Goal: Information Seeking & Learning: Learn about a topic

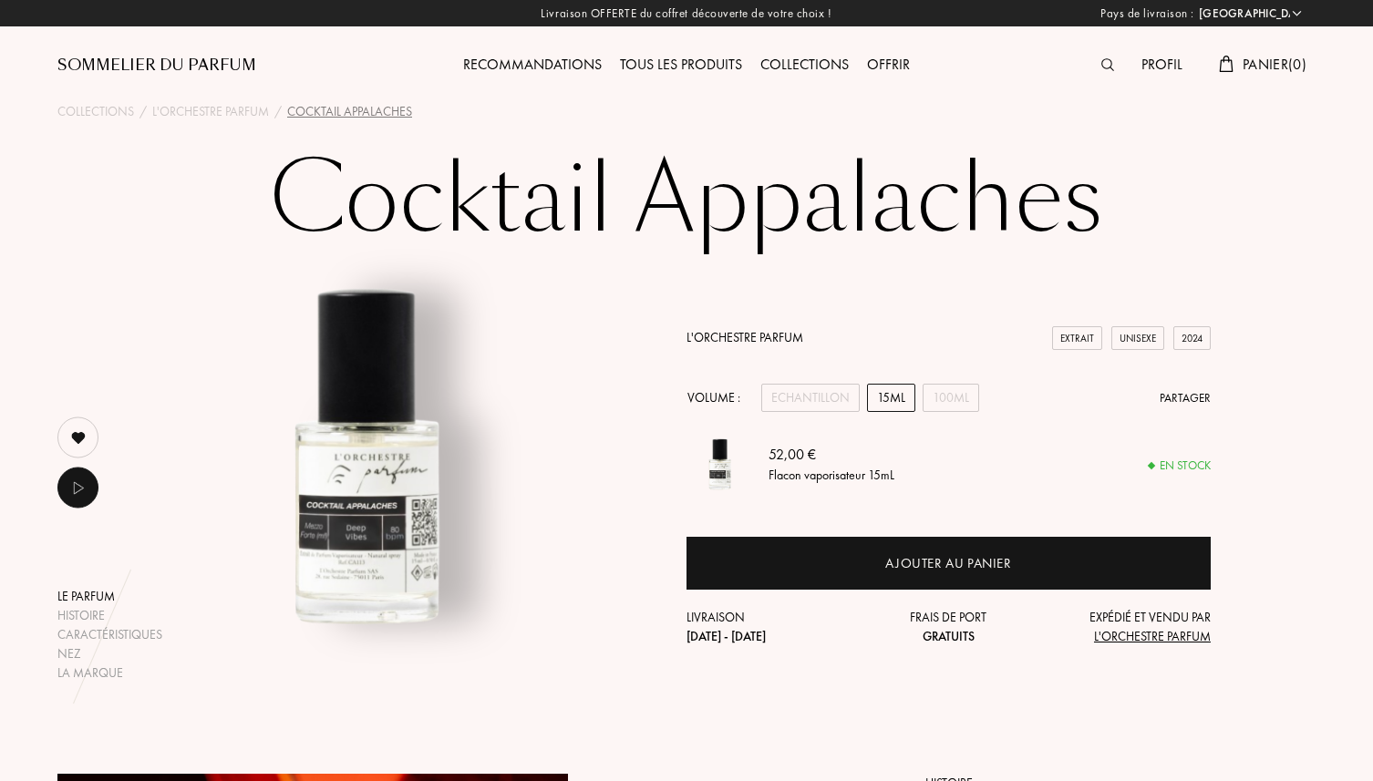
select select "FR"
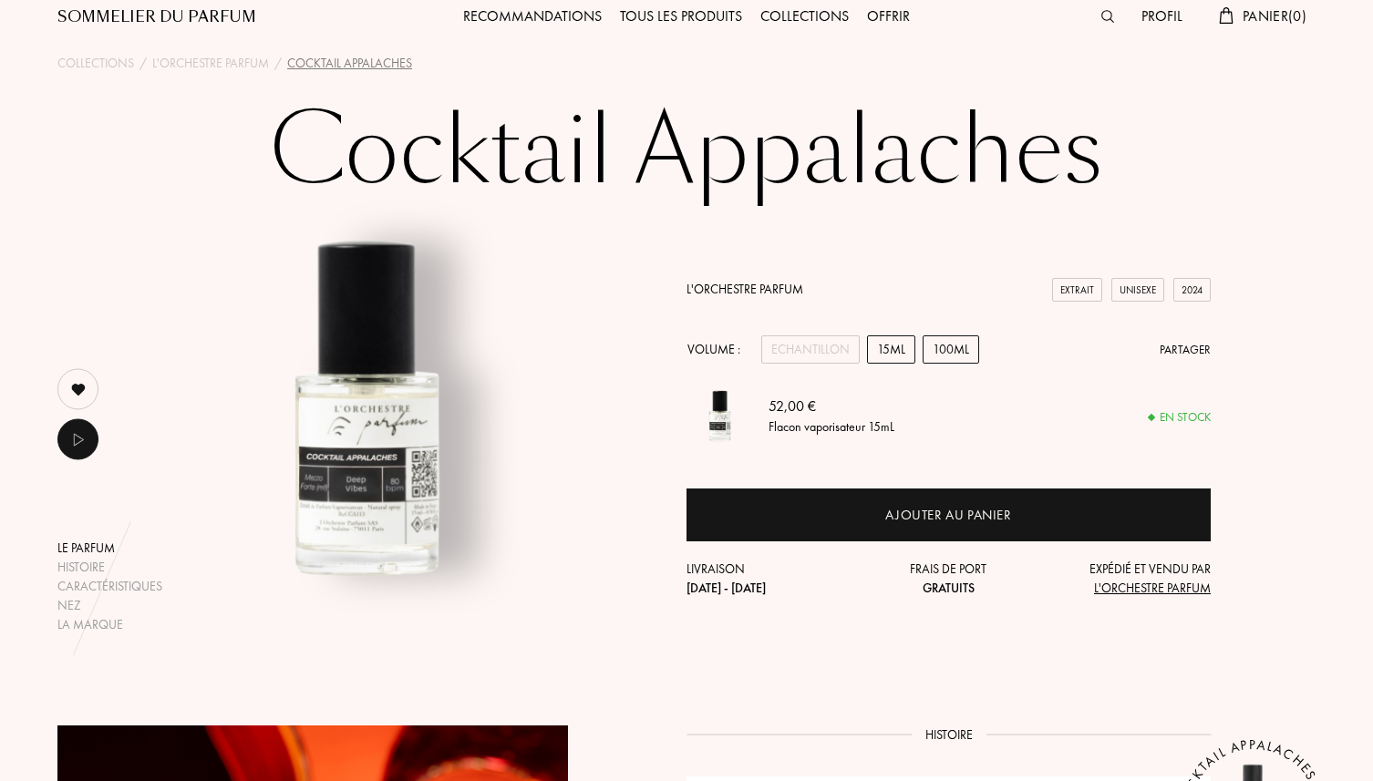
click at [939, 357] on div "100mL" at bounding box center [950, 349] width 57 height 28
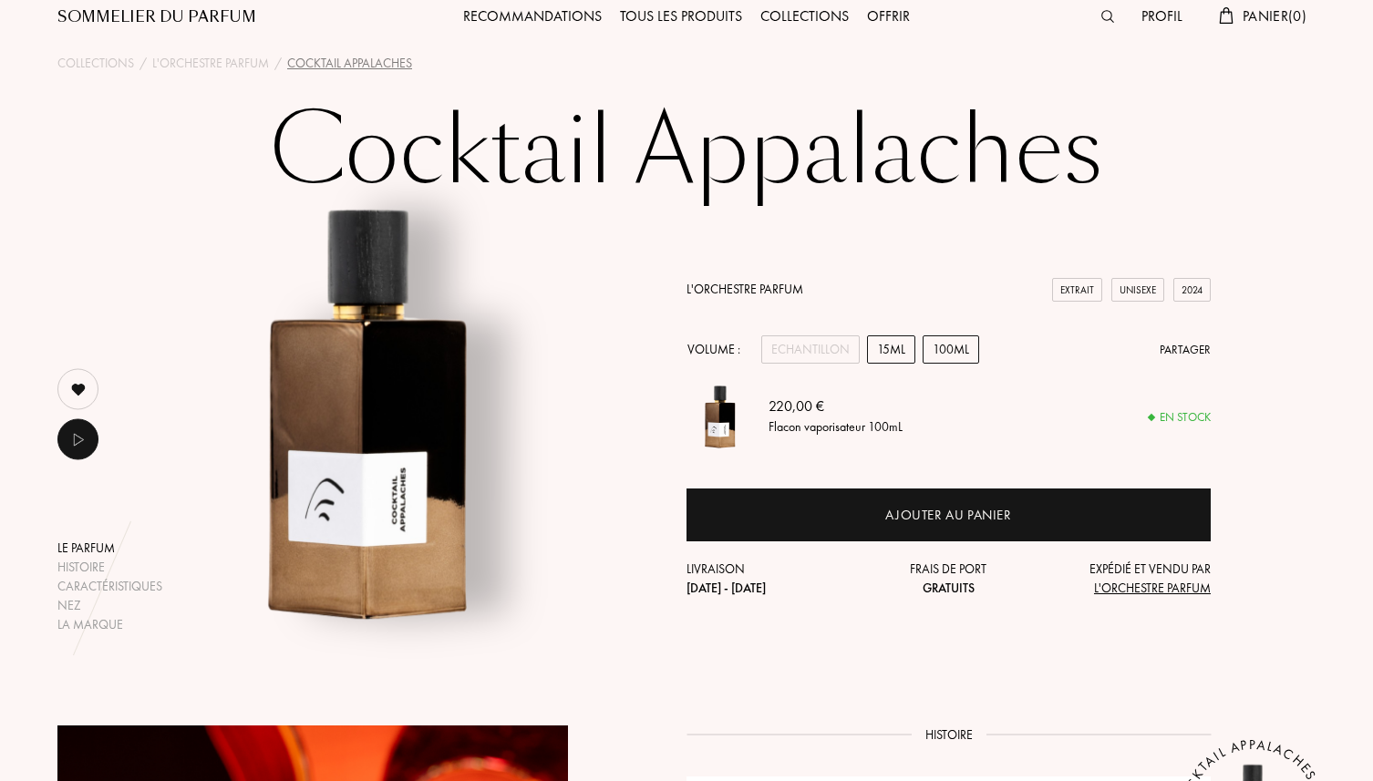
click at [893, 344] on div "15mL" at bounding box center [891, 349] width 48 height 28
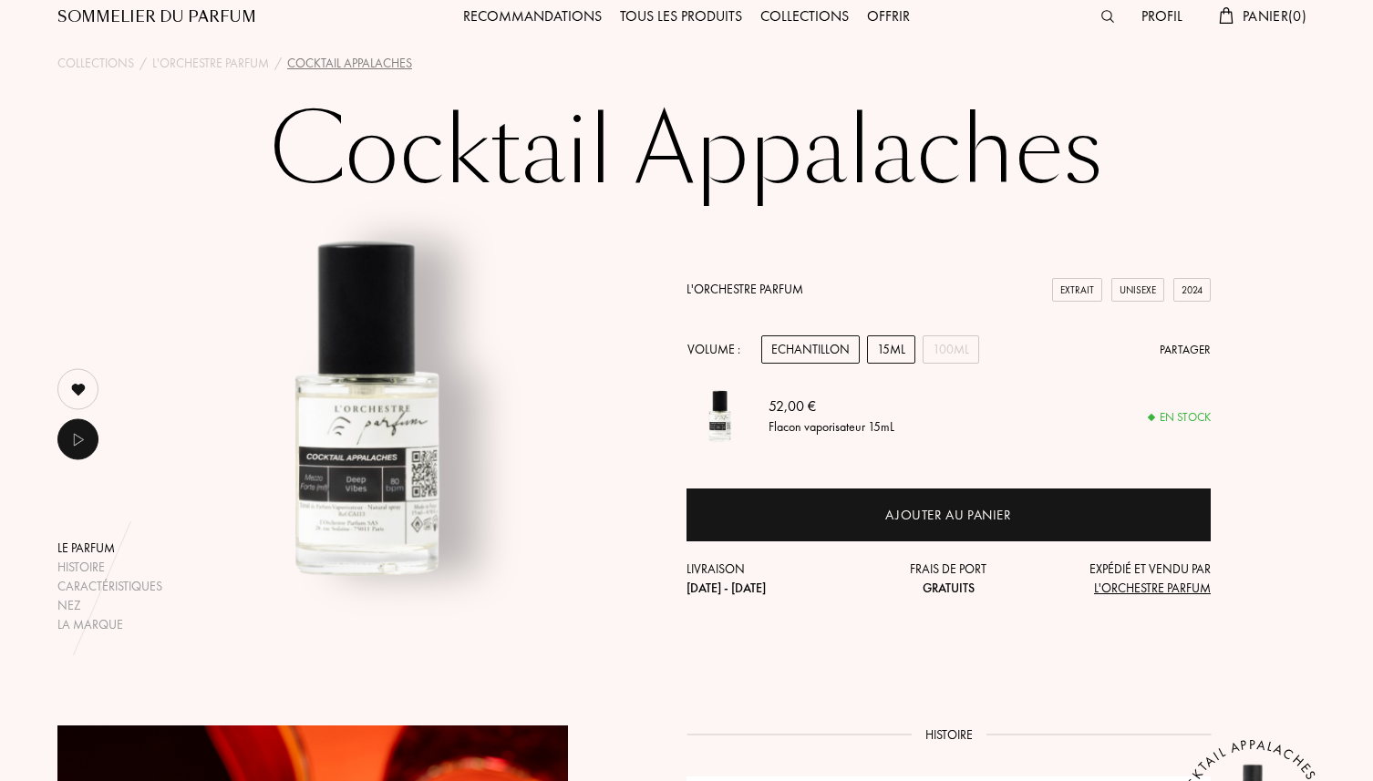
click at [826, 350] on div "Echantillon" at bounding box center [810, 349] width 98 height 28
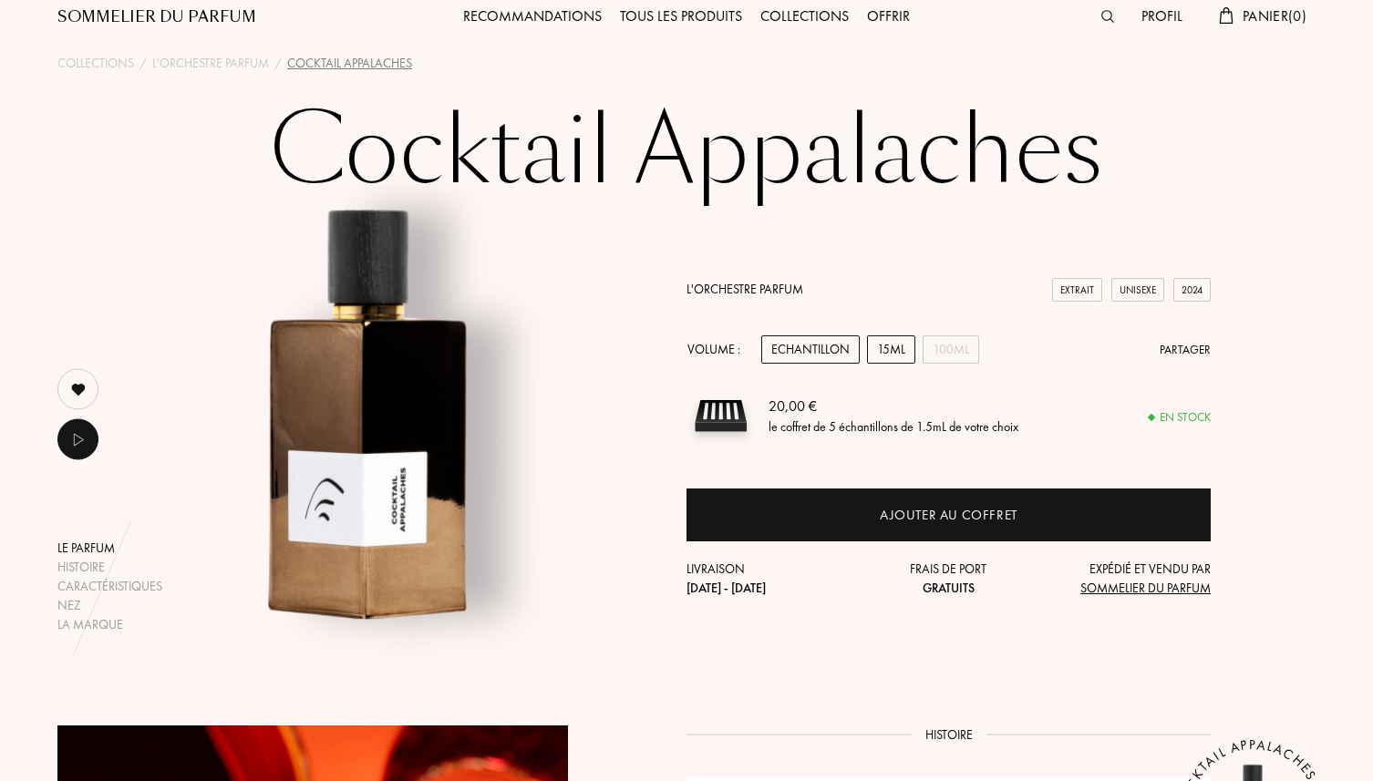
click at [889, 355] on div "15mL" at bounding box center [891, 349] width 48 height 28
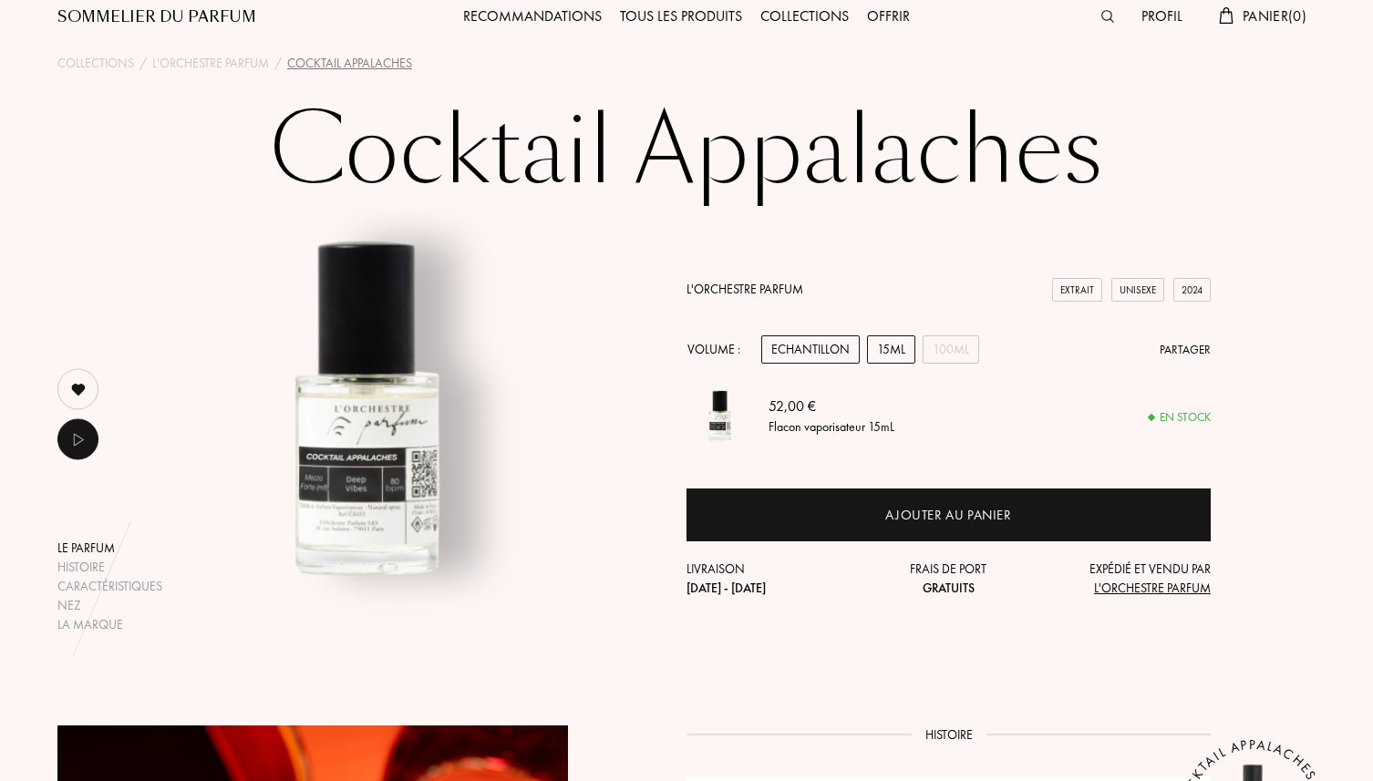
click at [827, 352] on div "Echantillon" at bounding box center [810, 349] width 98 height 28
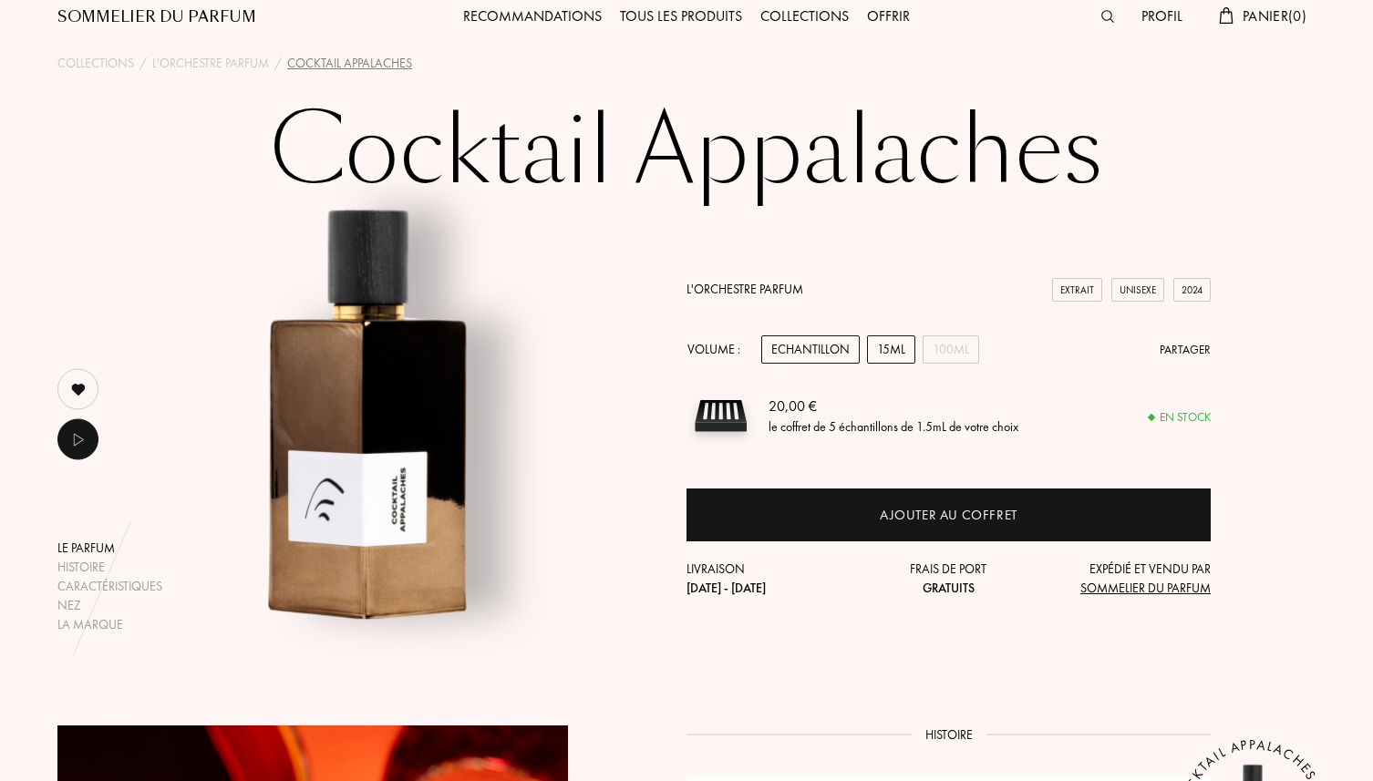
click at [896, 349] on div "15mL" at bounding box center [891, 349] width 48 height 28
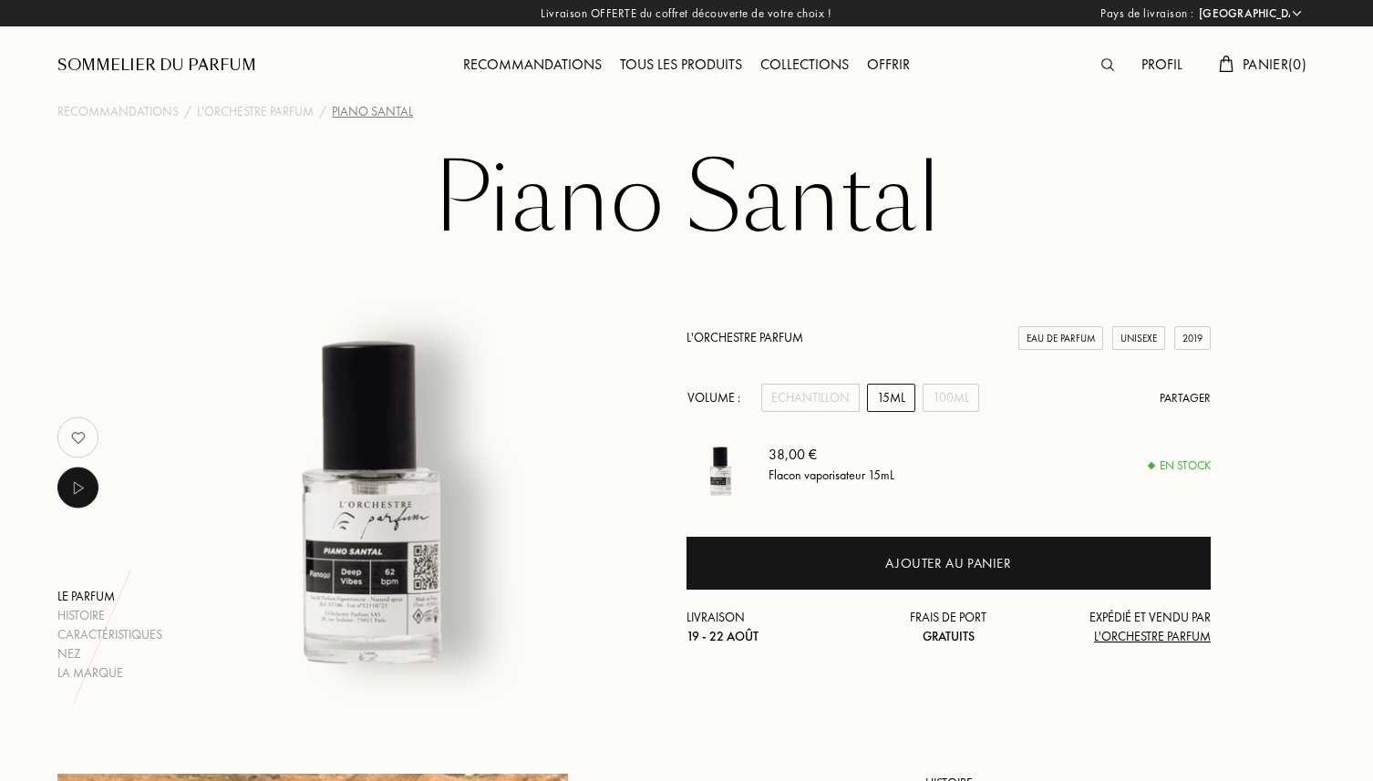
select select "FR"
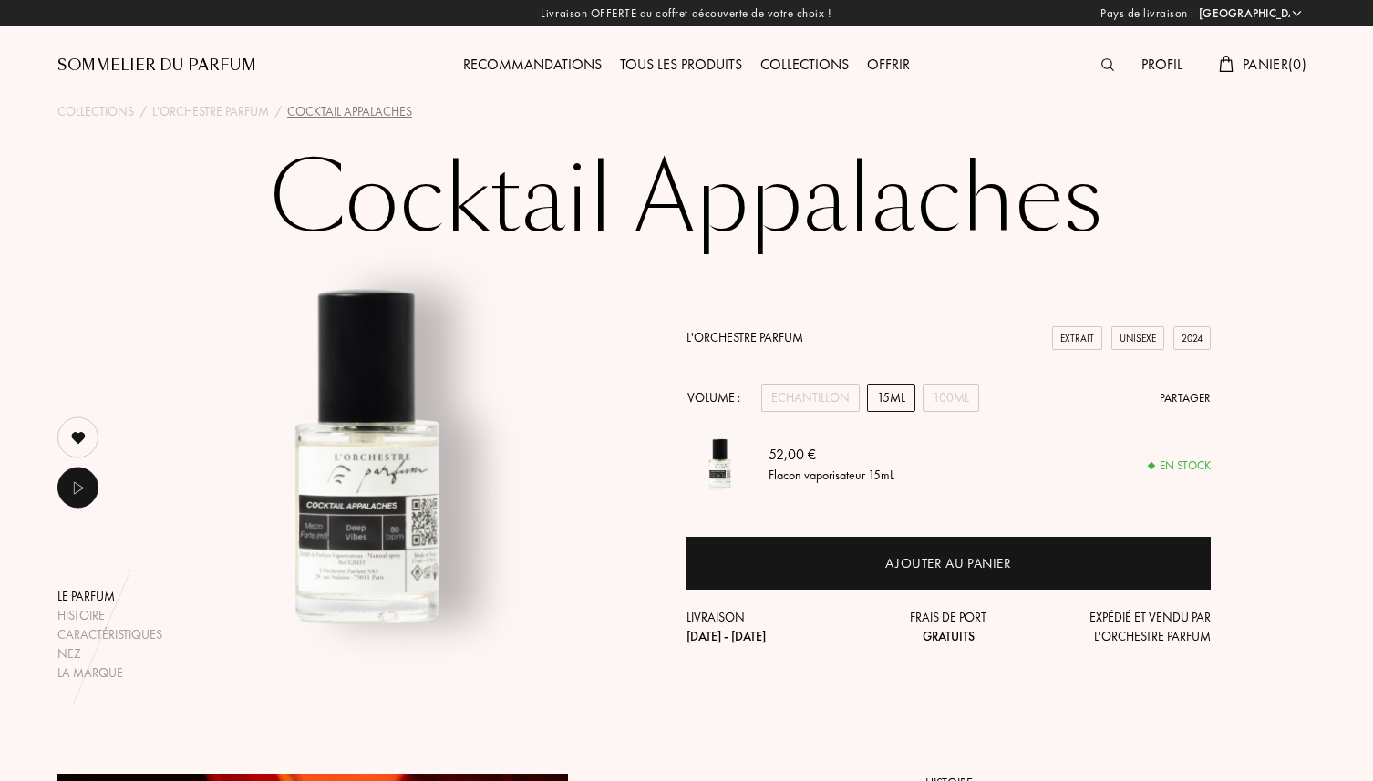
select select "FR"
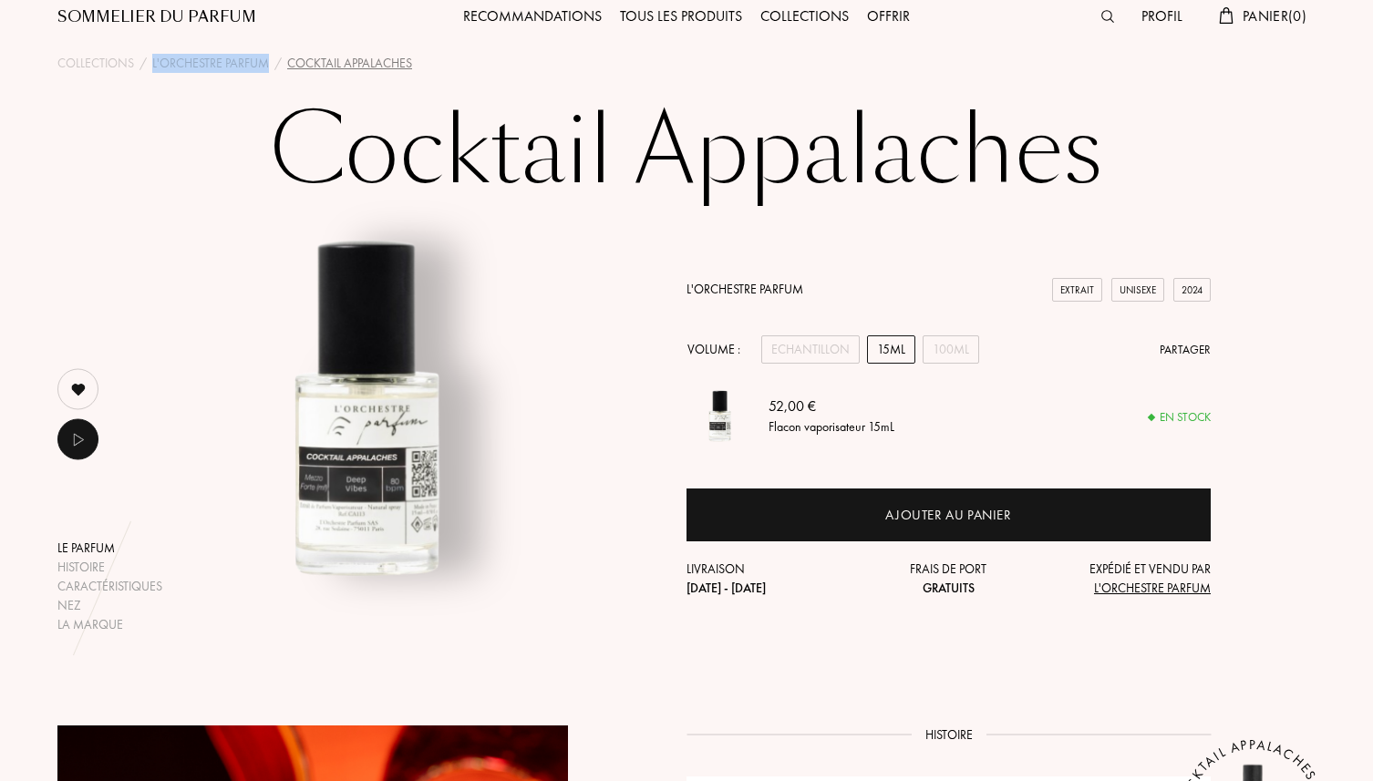
scroll to position [78, 0]
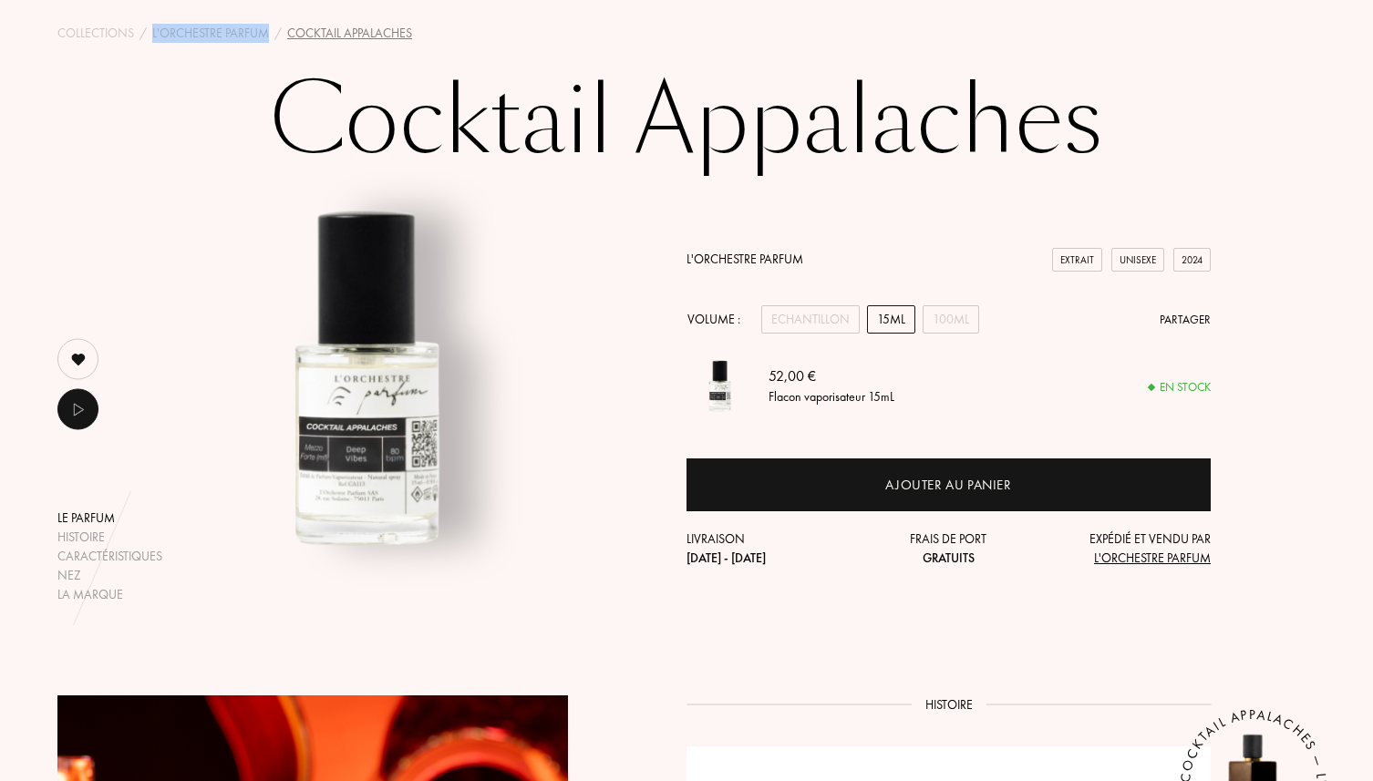
click at [753, 259] on link "L'Orchestre Parfum" at bounding box center [744, 259] width 117 height 16
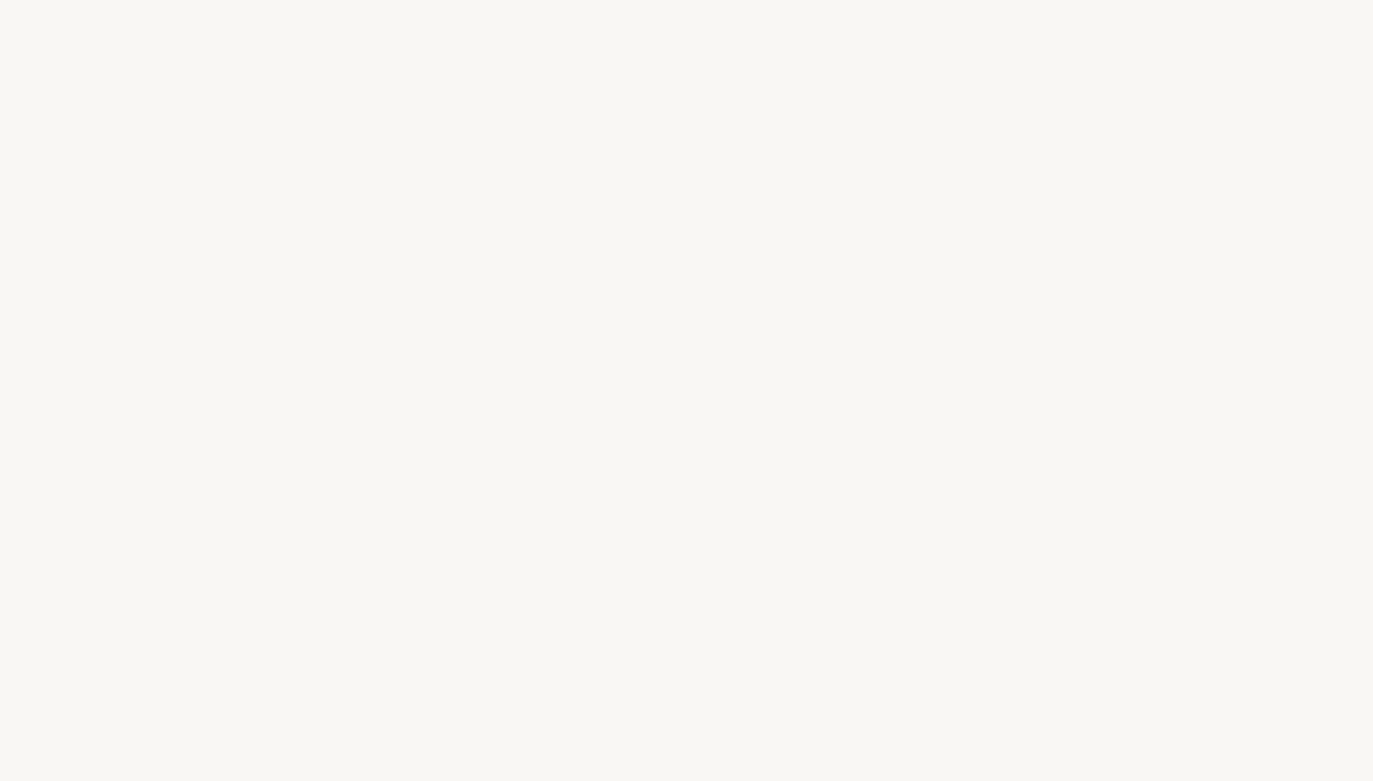
select select "FR"
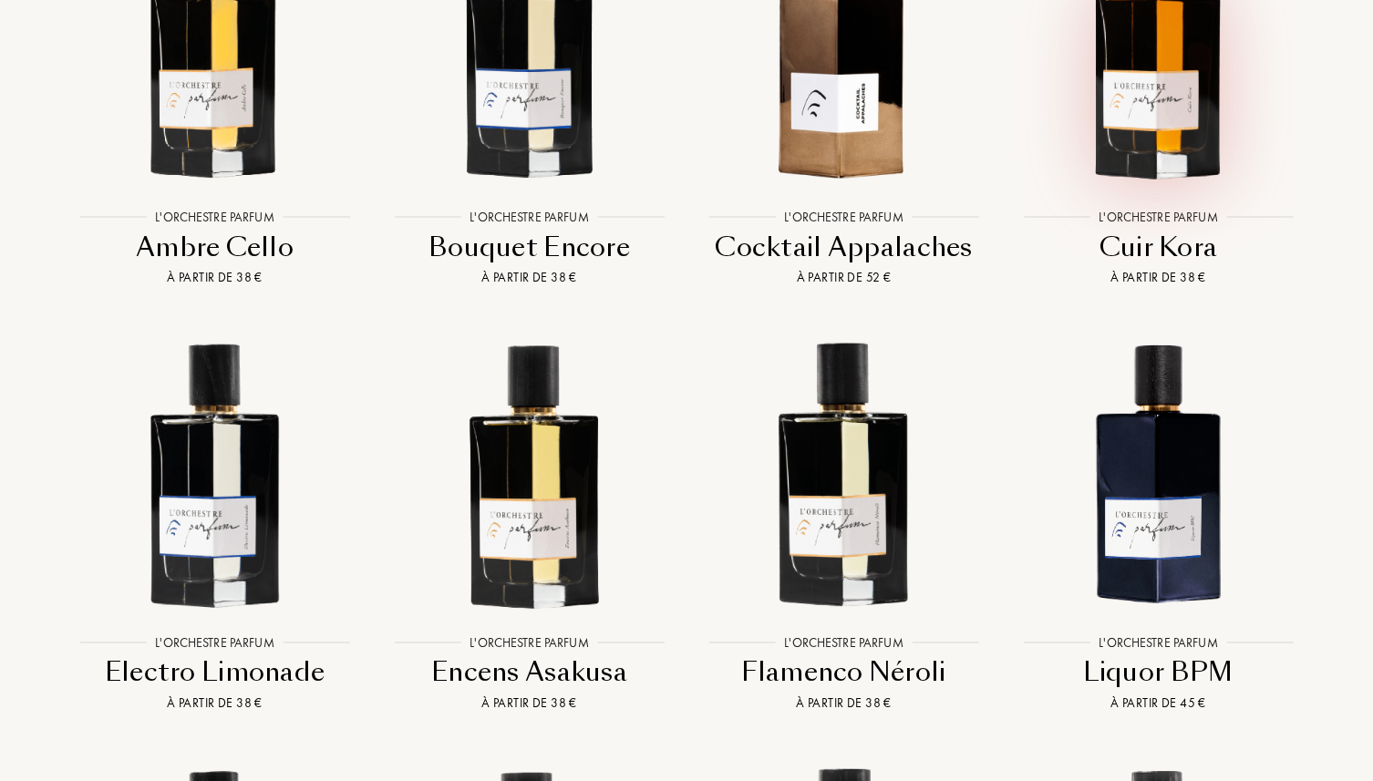
scroll to position [1622, 0]
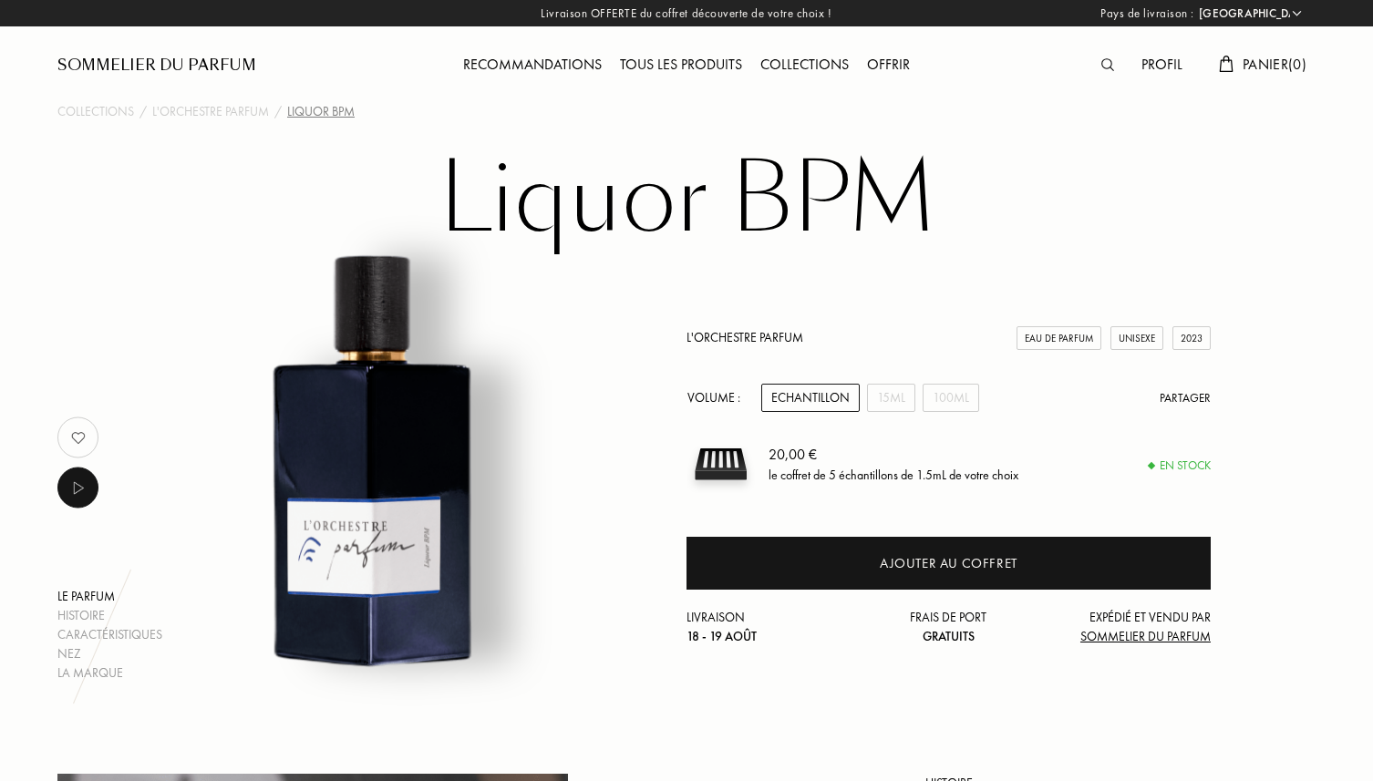
select select "FR"
